Goal: Navigation & Orientation: Find specific page/section

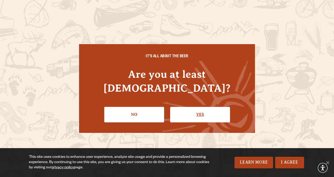
click at [202, 107] on link "Yes" at bounding box center [200, 114] width 60 height 15
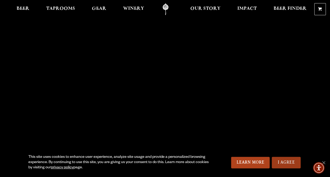
click at [286, 161] on link "I Agree" at bounding box center [286, 163] width 29 height 12
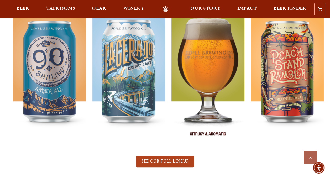
scroll to position [225, 0]
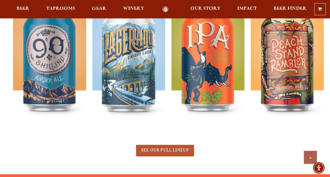
click at [174, 148] on link "SEE OUR FULL LINEUP" at bounding box center [165, 151] width 58 height 12
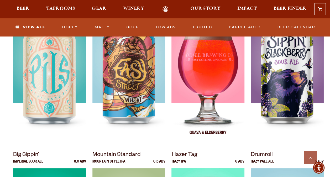
scroll to position [420, 0]
